Goal: Navigation & Orientation: Understand site structure

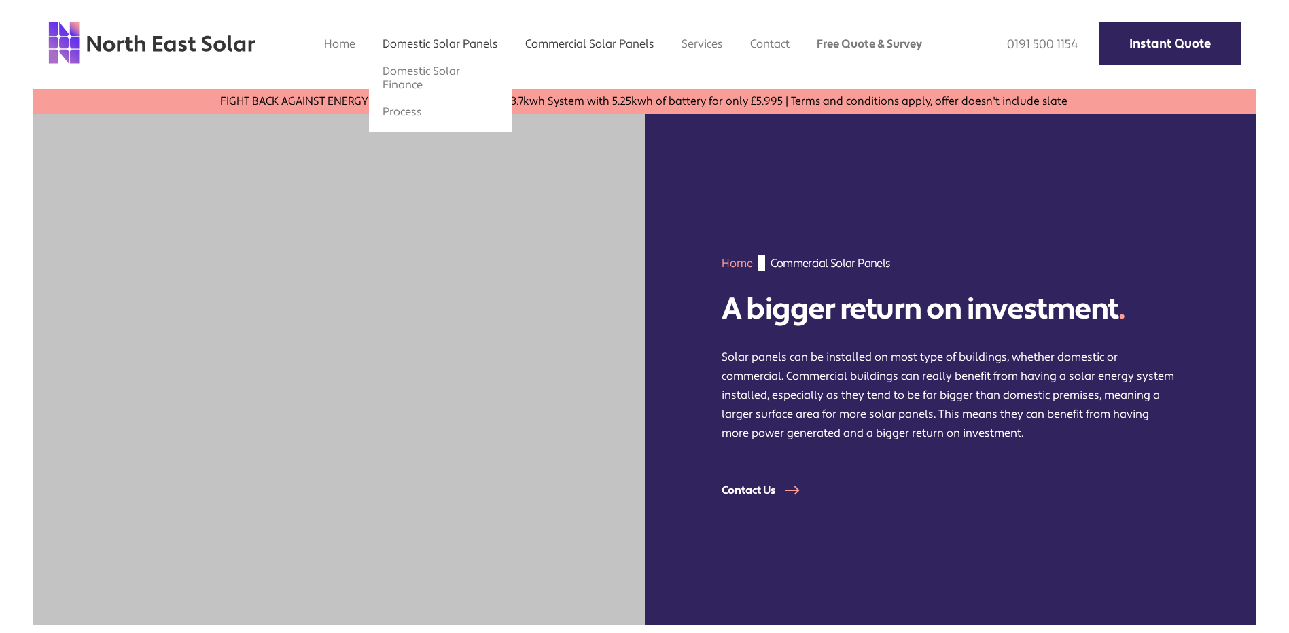
click at [431, 48] on link "Domestic Solar Panels" at bounding box center [441, 44] width 116 height 14
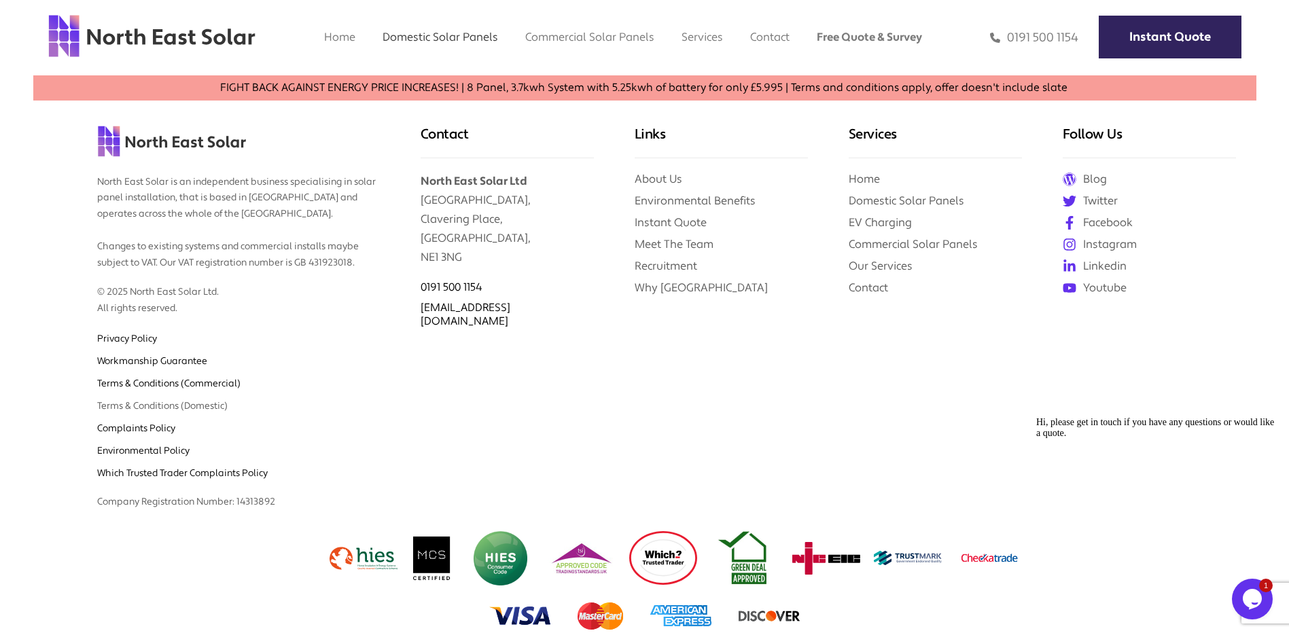
click at [143, 405] on link "Terms & Conditions (Domestic)" at bounding box center [162, 406] width 130 height 12
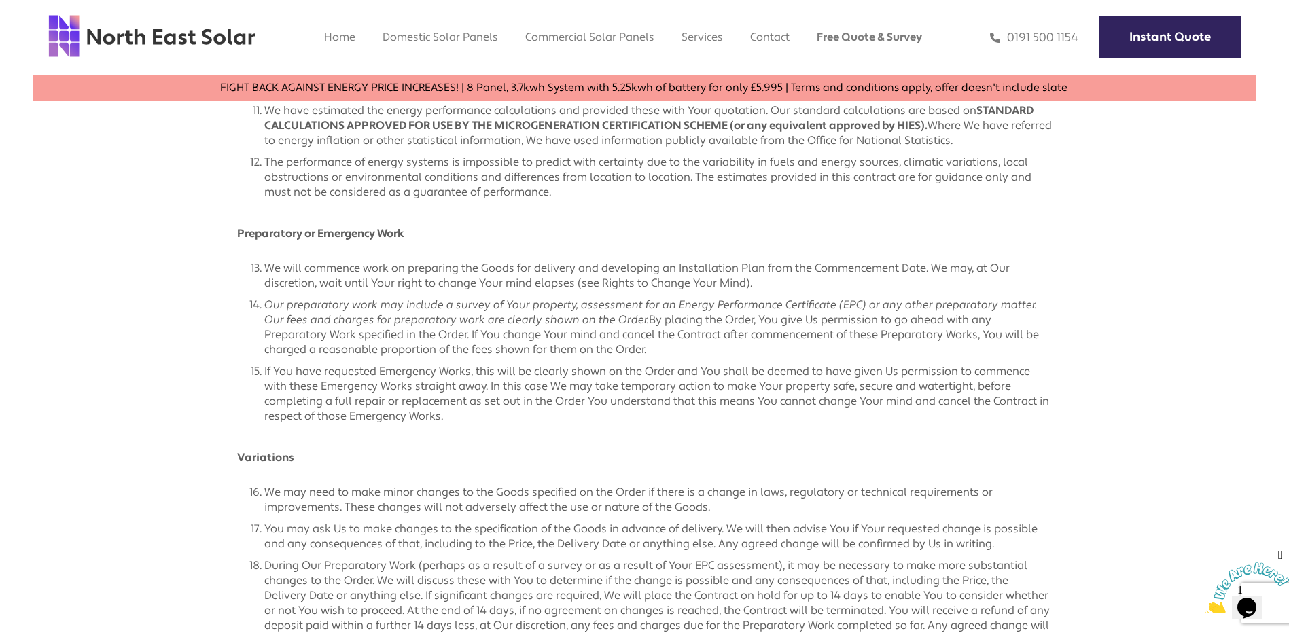
scroll to position [1835, 0]
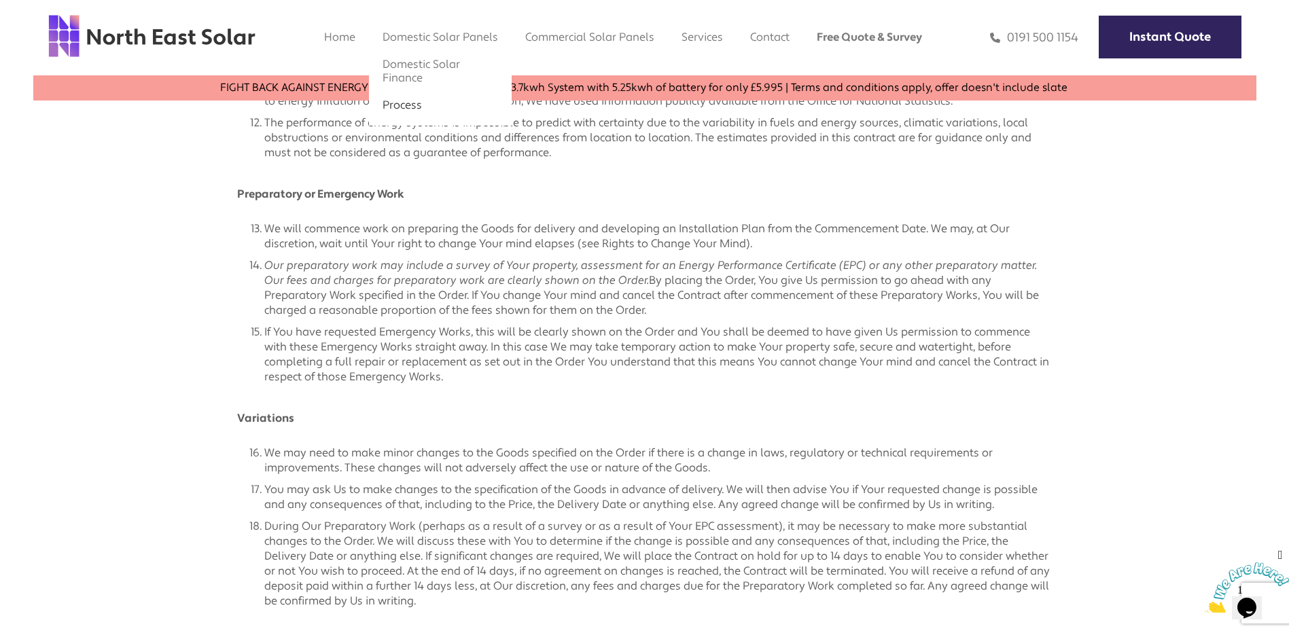
click at [412, 110] on link "Process" at bounding box center [402, 105] width 39 height 14
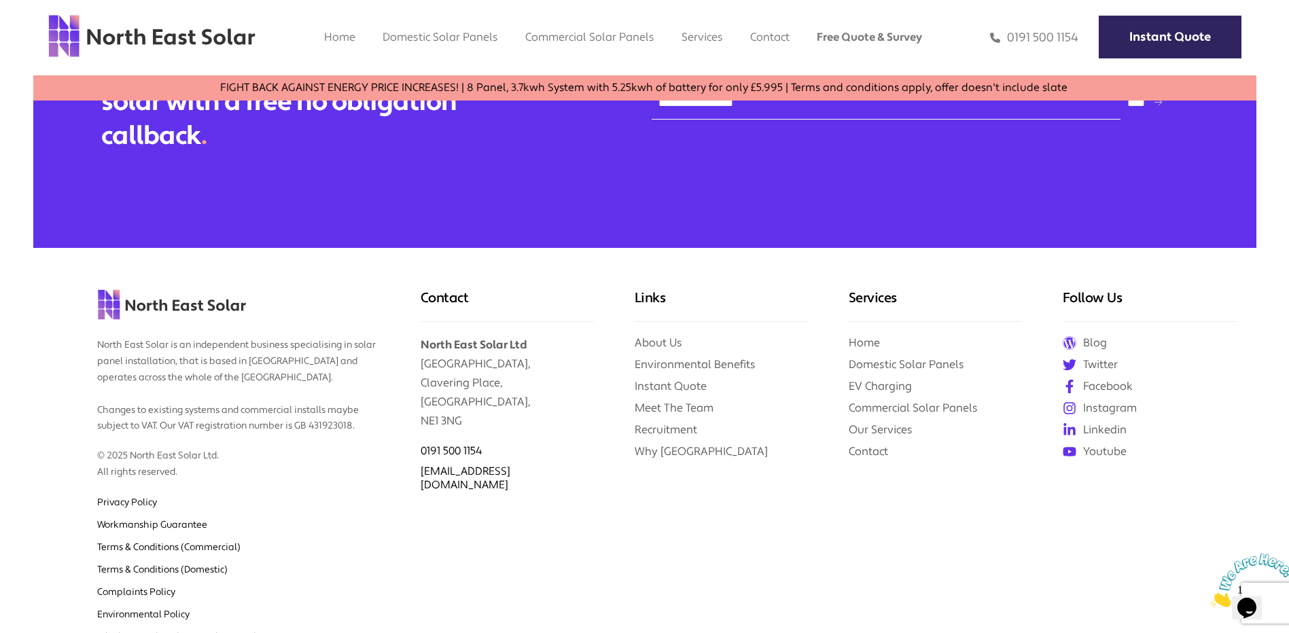
scroll to position [1291, 0]
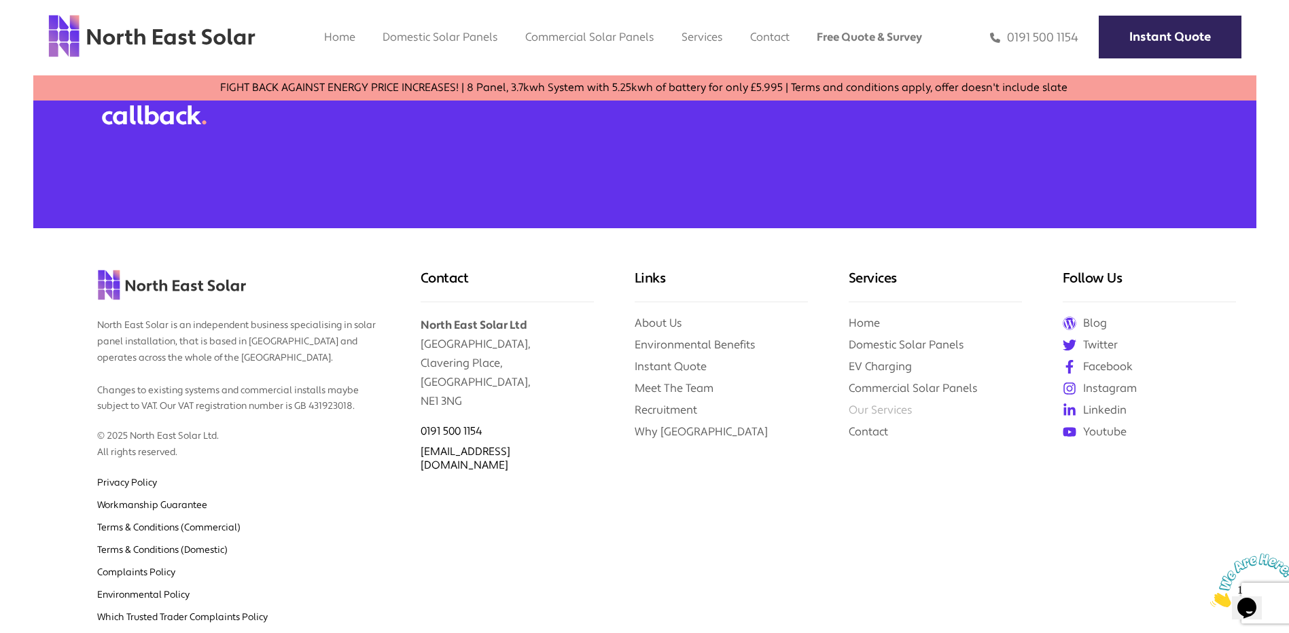
click at [882, 411] on link "Our Services" at bounding box center [881, 410] width 64 height 14
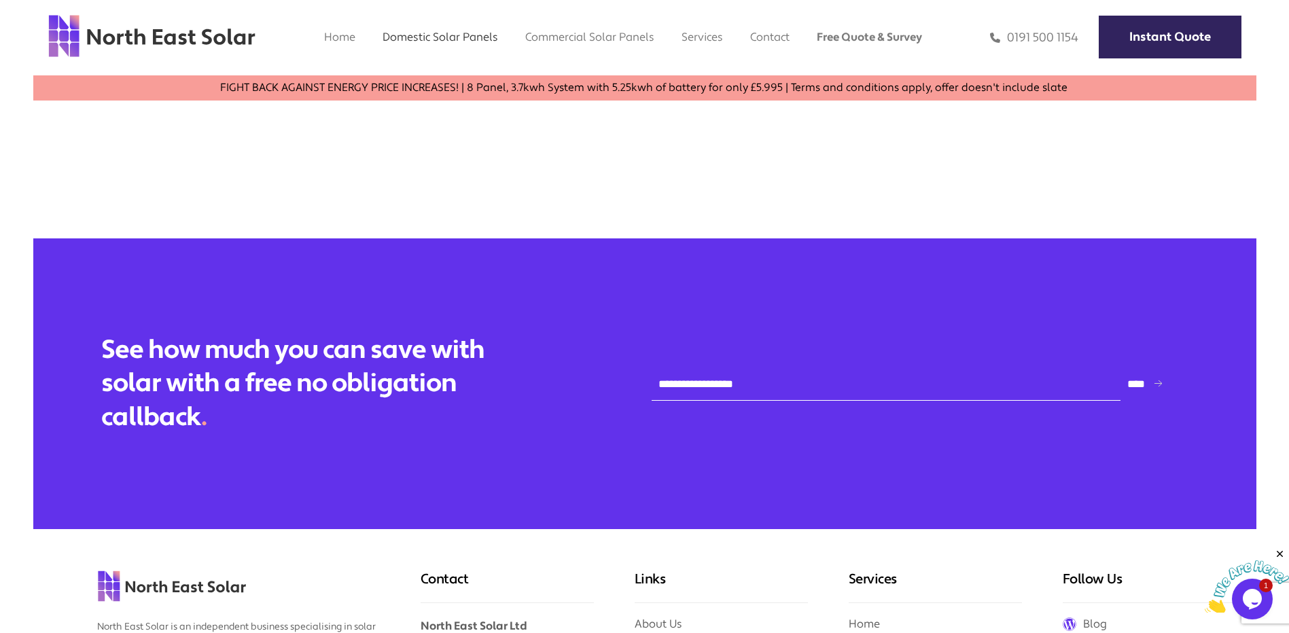
scroll to position [3398, 0]
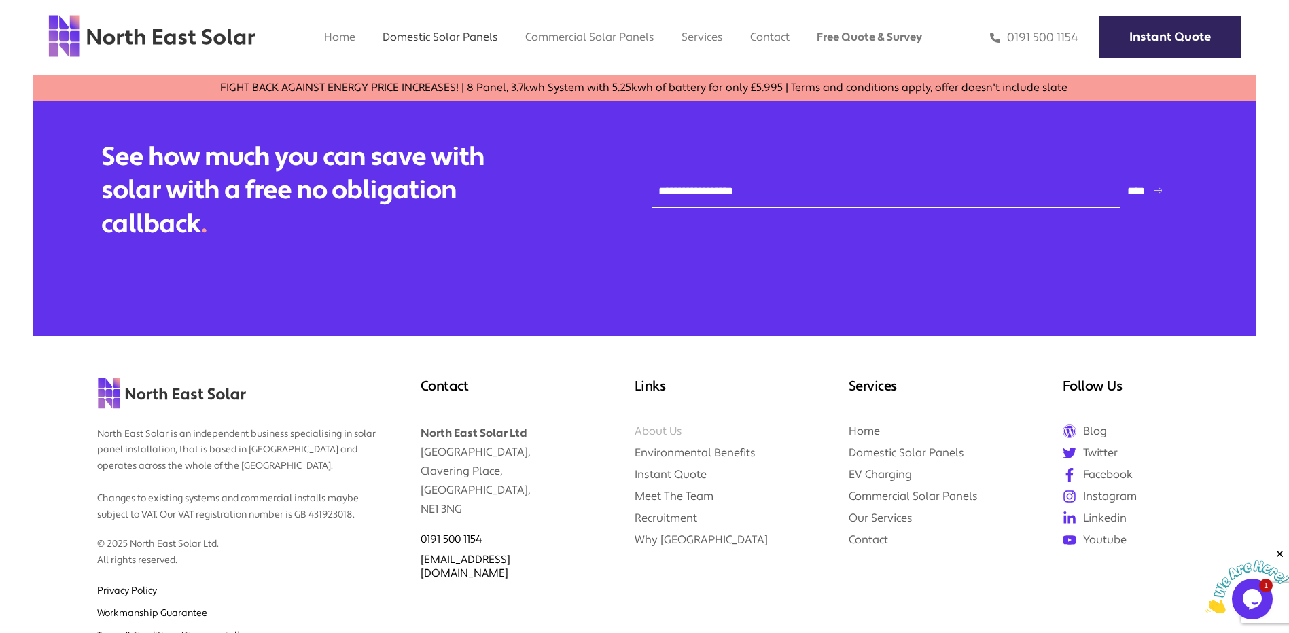
click at [672, 432] on link "About Us" at bounding box center [659, 431] width 48 height 14
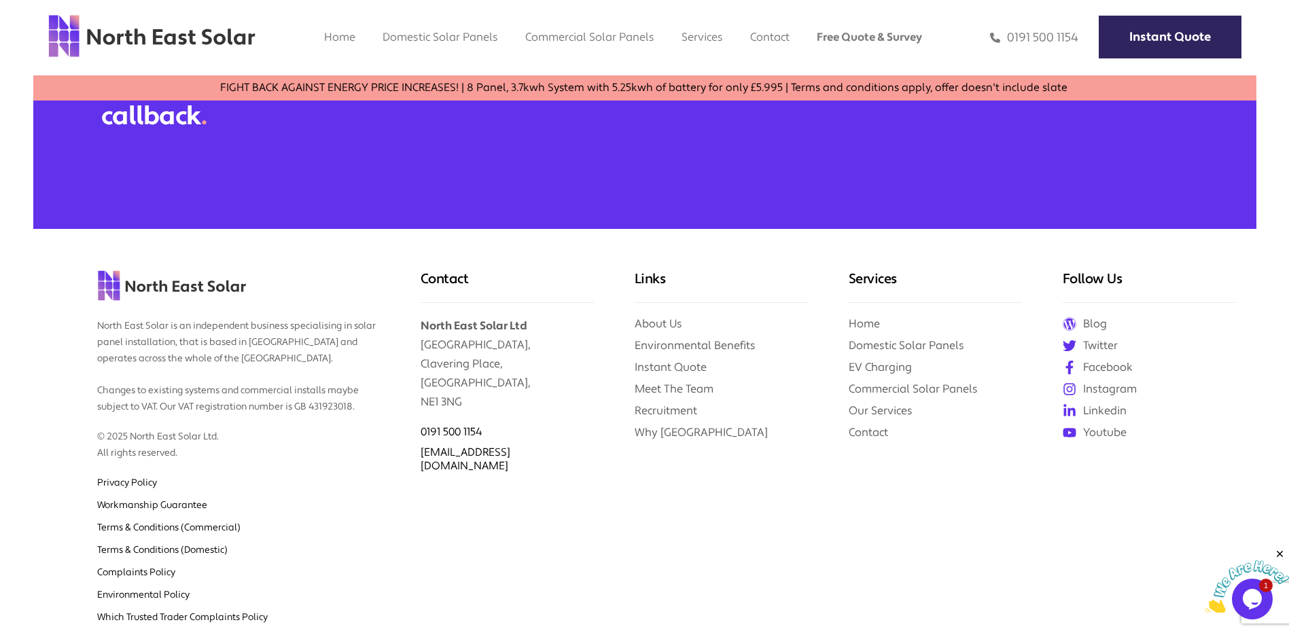
scroll to position [2854, 0]
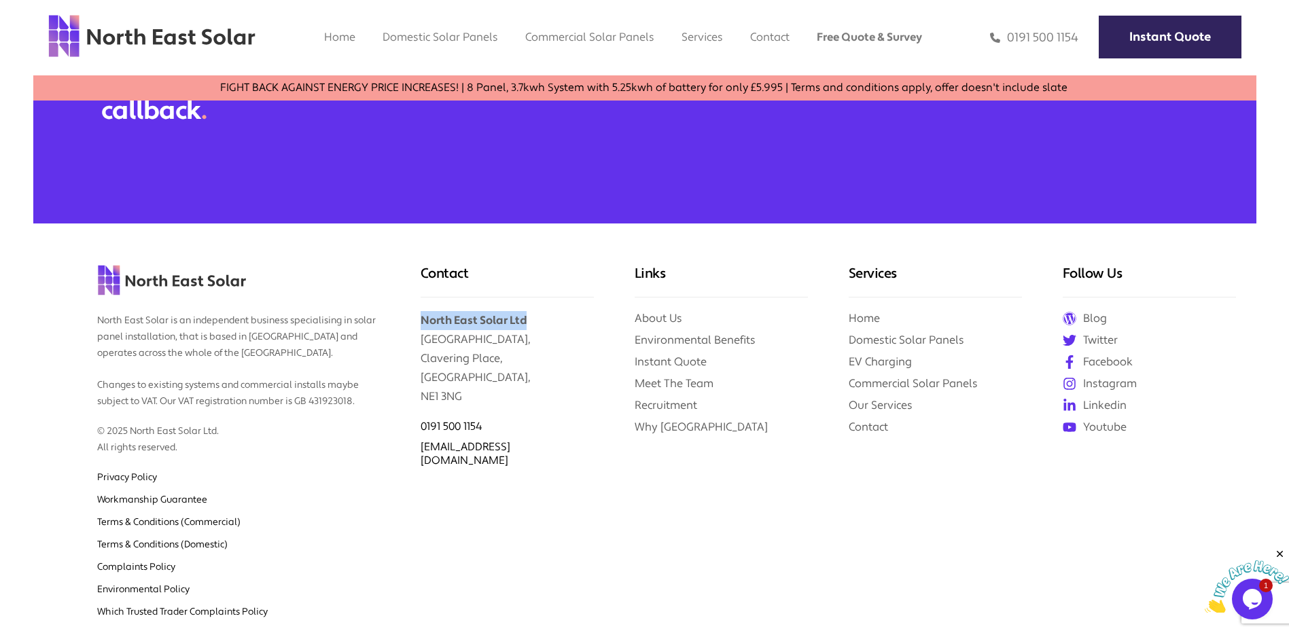
drag, startPoint x: 502, startPoint y: 321, endPoint x: 423, endPoint y: 311, distance: 79.6
click at [423, 311] on p "North East Solar Ltd [STREET_ADDRESS]" at bounding box center [507, 352] width 173 height 109
